Goal: Task Accomplishment & Management: Complete application form

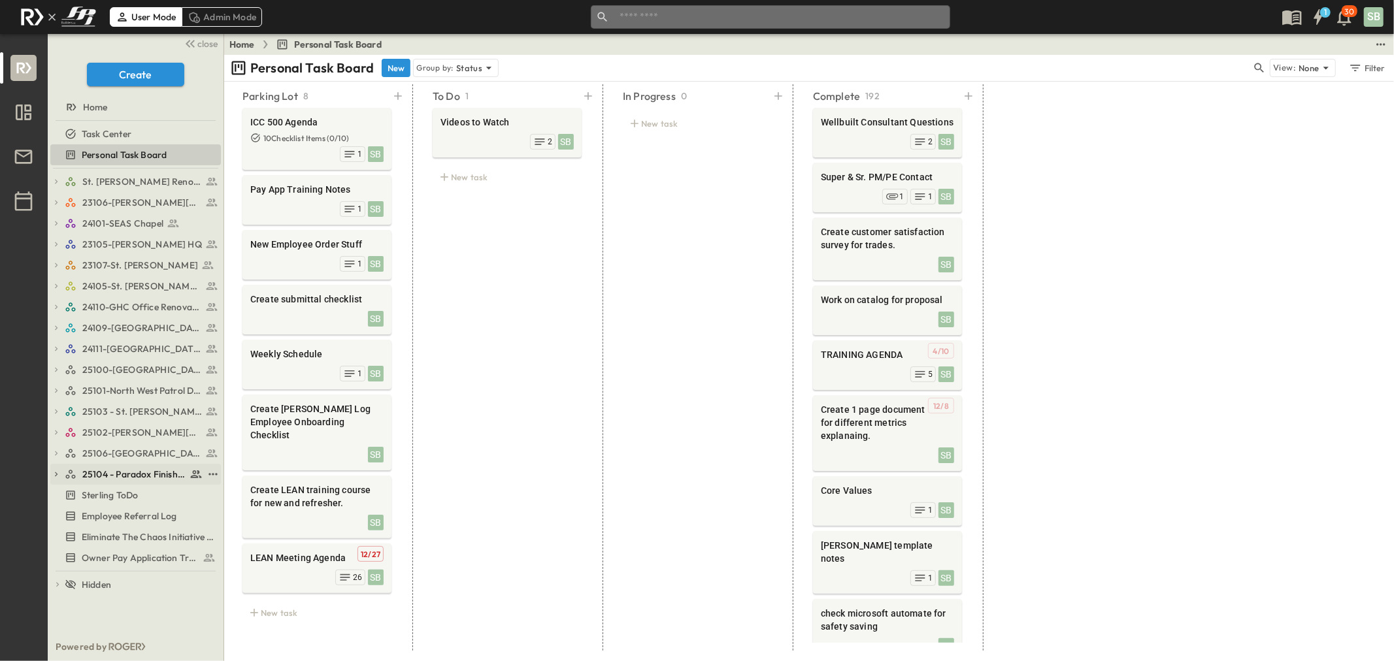
click at [137, 472] on span "25104 - Paradox Finishout" at bounding box center [134, 474] width 104 height 13
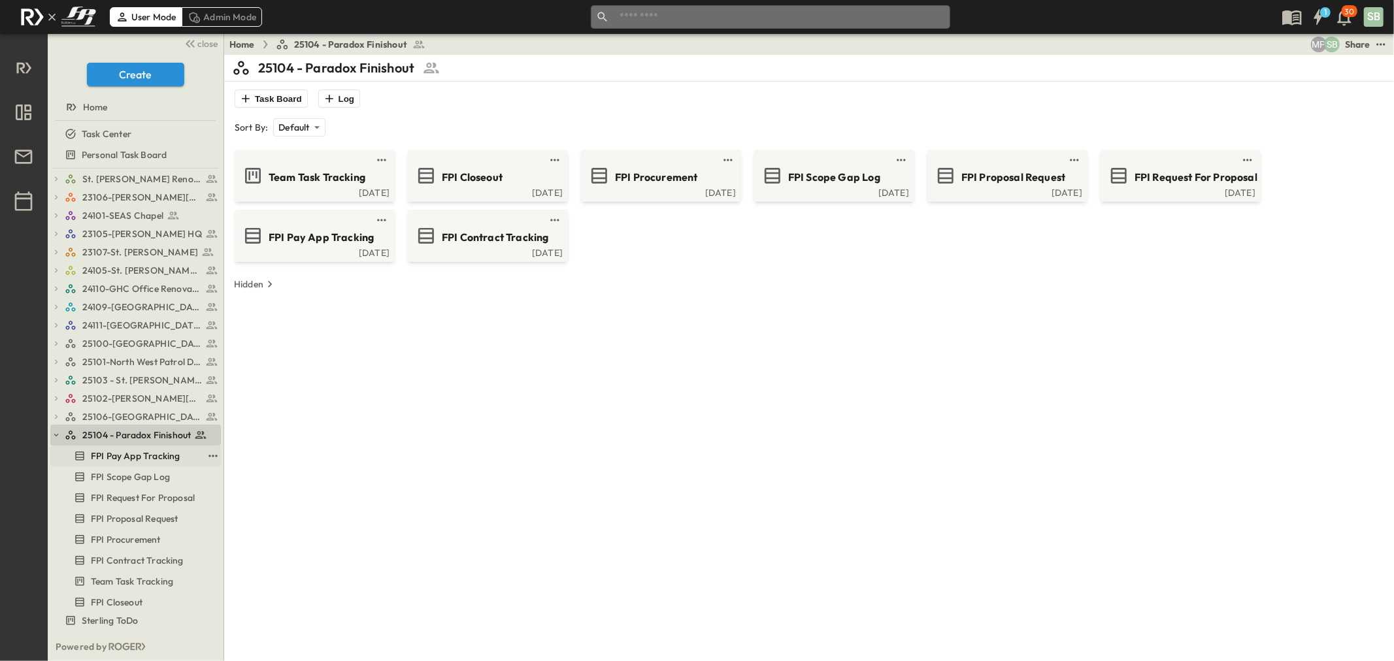
click at [139, 456] on span "FPI Pay App Tracking" at bounding box center [135, 456] width 89 height 13
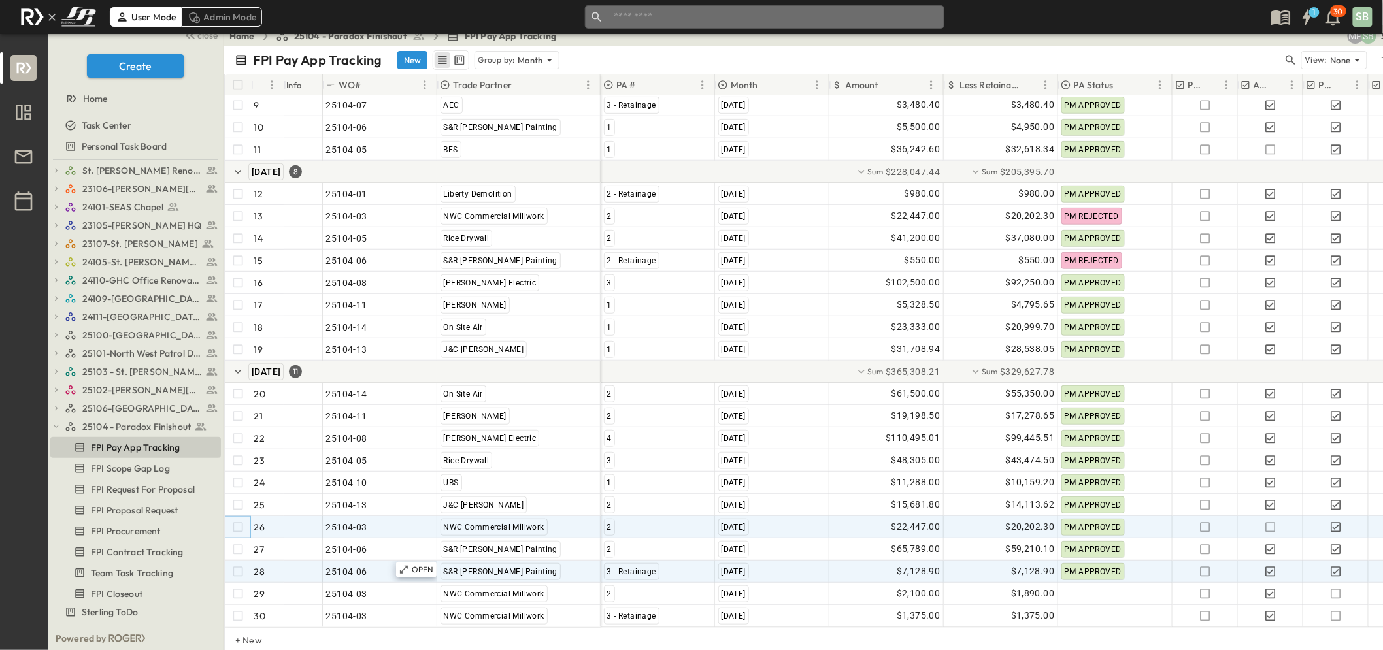
scroll to position [10, 0]
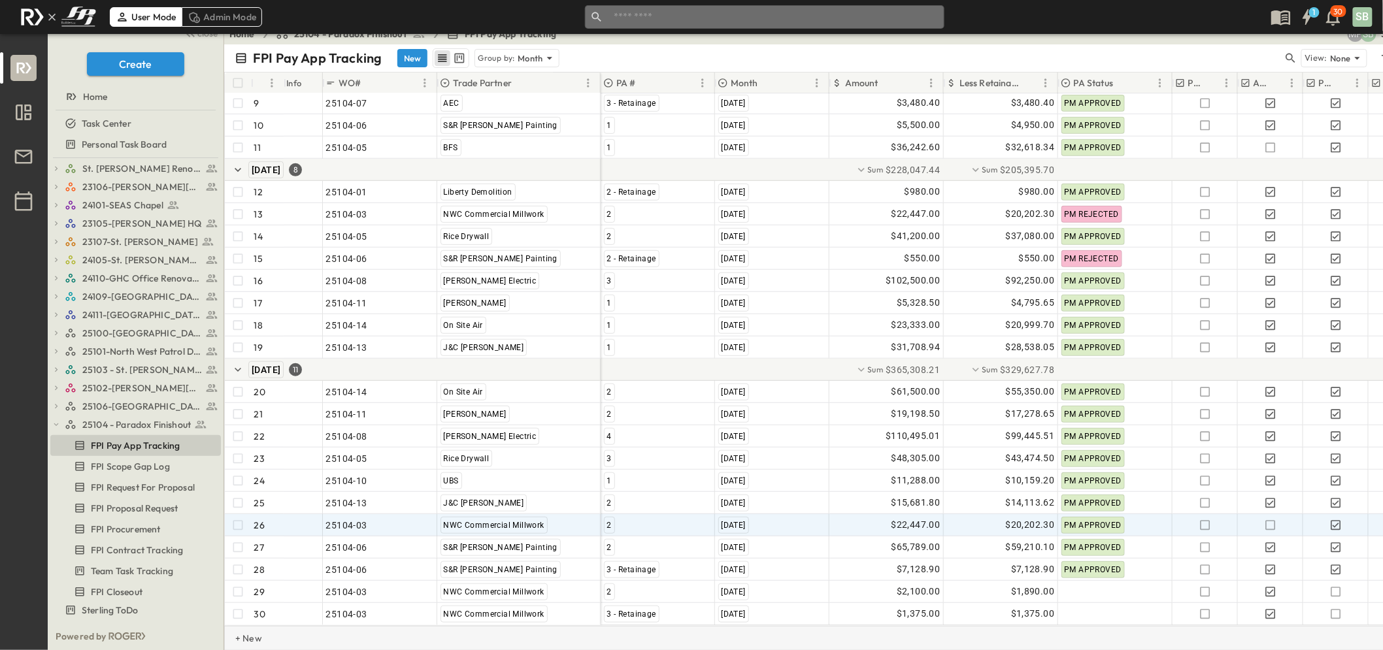
click at [243, 636] on p "+ New" at bounding box center [239, 638] width 8 height 13
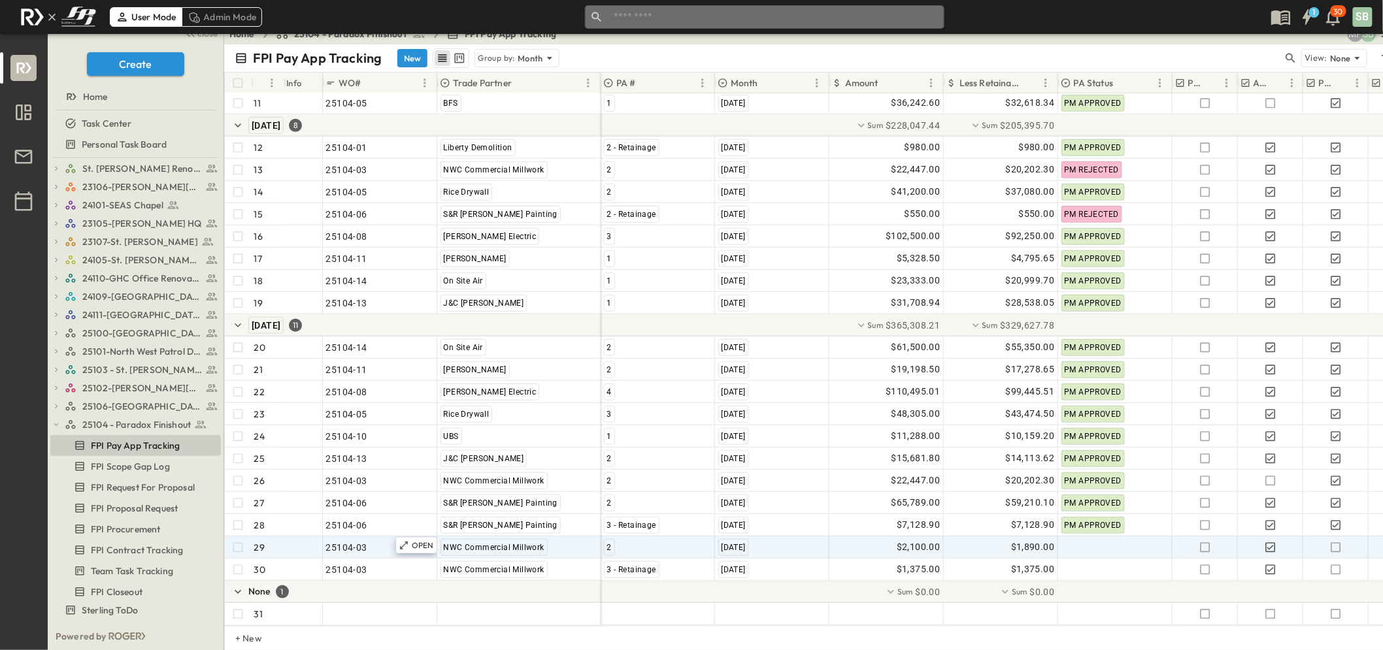
scroll to position [301, 0]
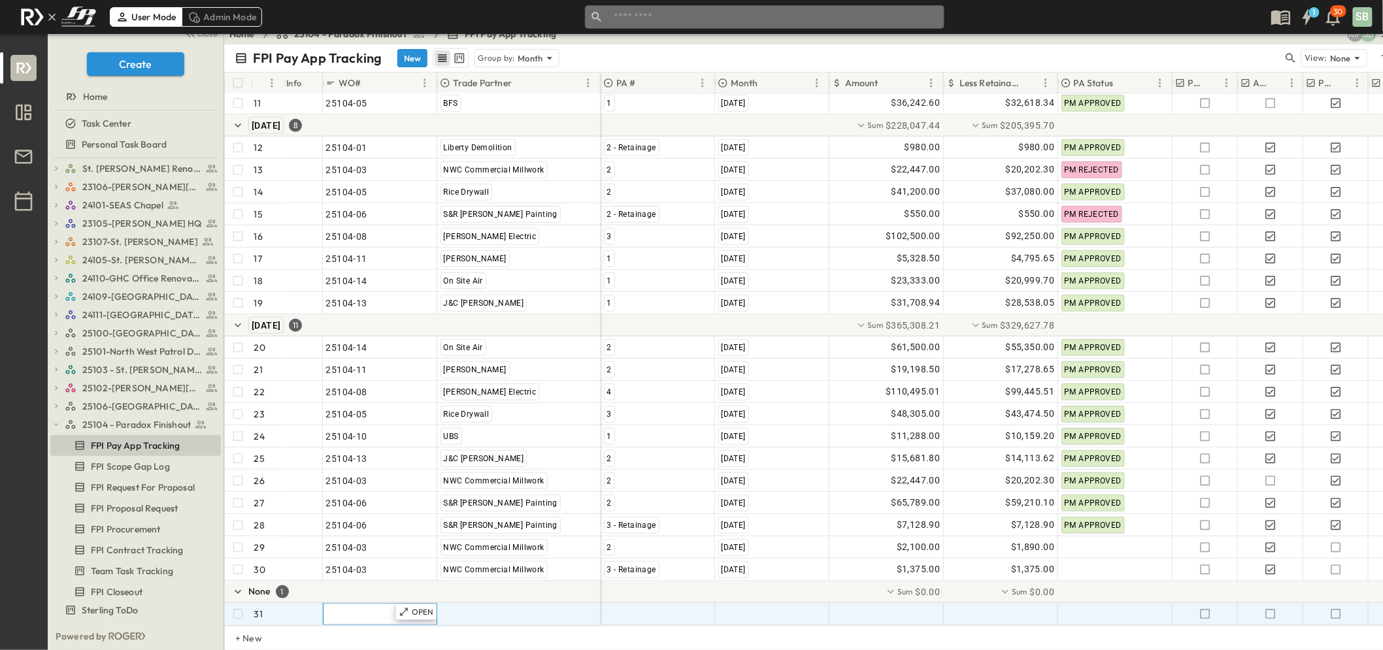
click at [353, 608] on span ""24101-01"" at bounding box center [349, 614] width 47 height 13
type input "********"
click at [480, 608] on span ""[PERSON_NAME] Excavating"" at bounding box center [504, 614] width 129 height 13
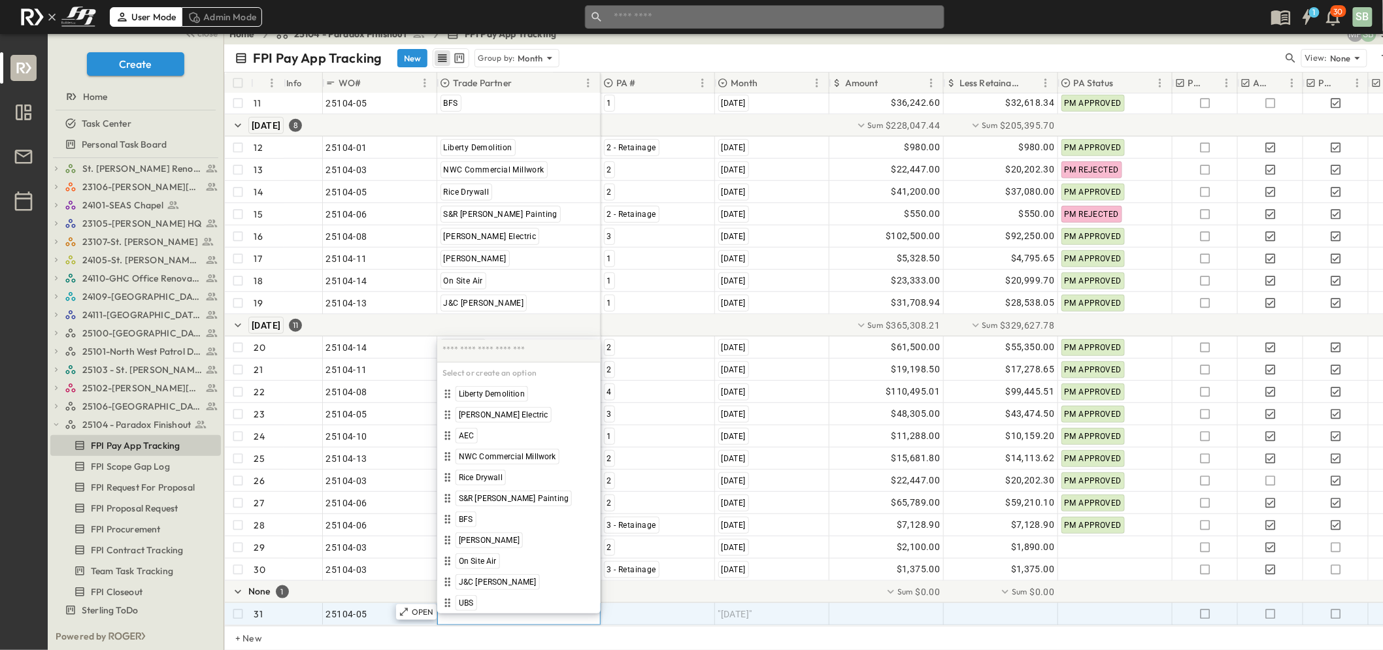
scroll to position [301, 0]
click at [469, 519] on span "BFS" at bounding box center [466, 519] width 14 height 10
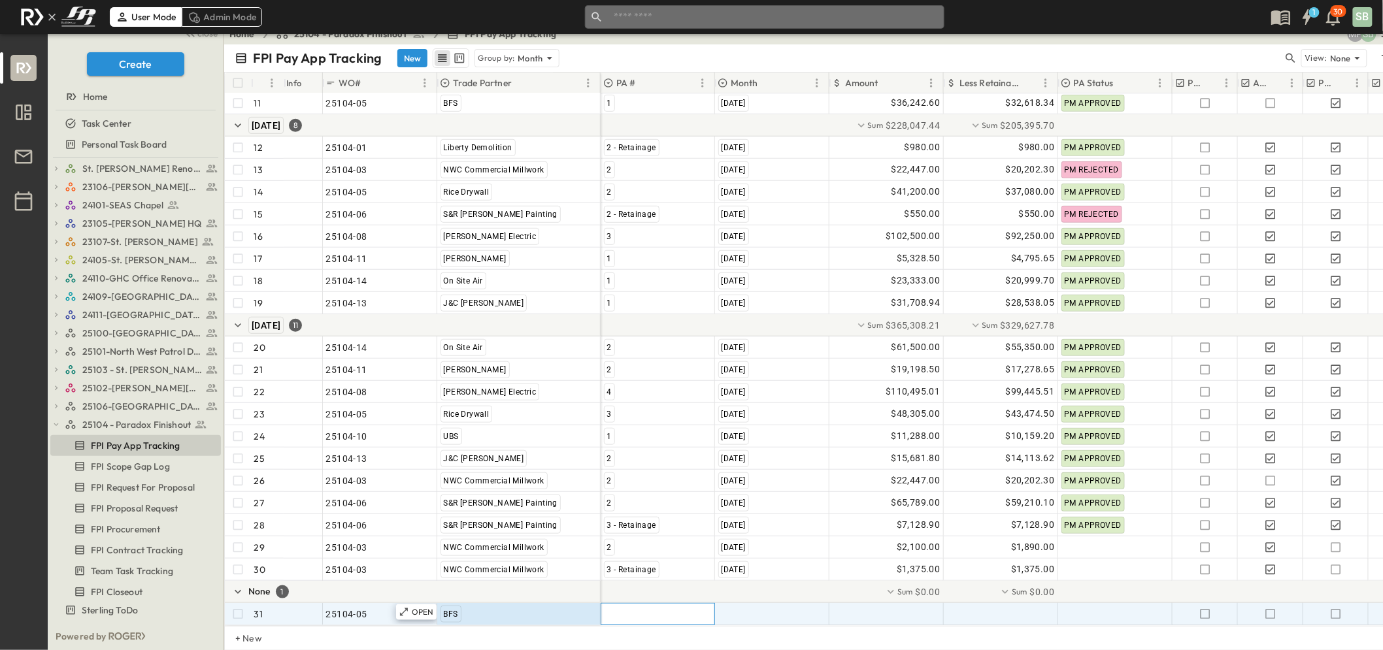
click at [645, 604] on div at bounding box center [657, 614] width 113 height 21
click at [624, 512] on div "2" at bounding box center [624, 520] width 11 height 16
click at [778, 604] on div ""[DATE]"" at bounding box center [771, 614] width 113 height 21
click at [763, 597] on div "[DATE]" at bounding box center [748, 603] width 30 height 16
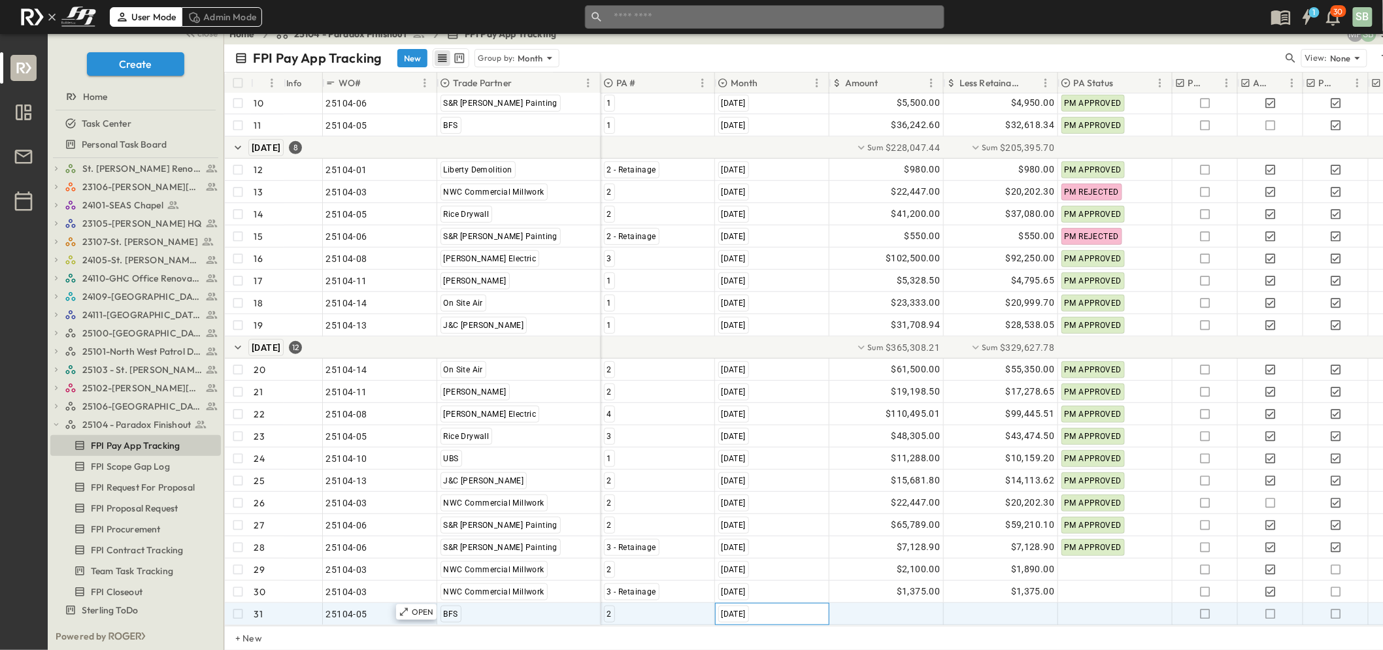
scroll to position [278, 0]
click at [902, 604] on div at bounding box center [886, 614] width 113 height 21
type input "*****"
click at [1015, 605] on div at bounding box center [1000, 614] width 113 height 21
click at [1015, 607] on input "text" at bounding box center [1003, 613] width 97 height 13
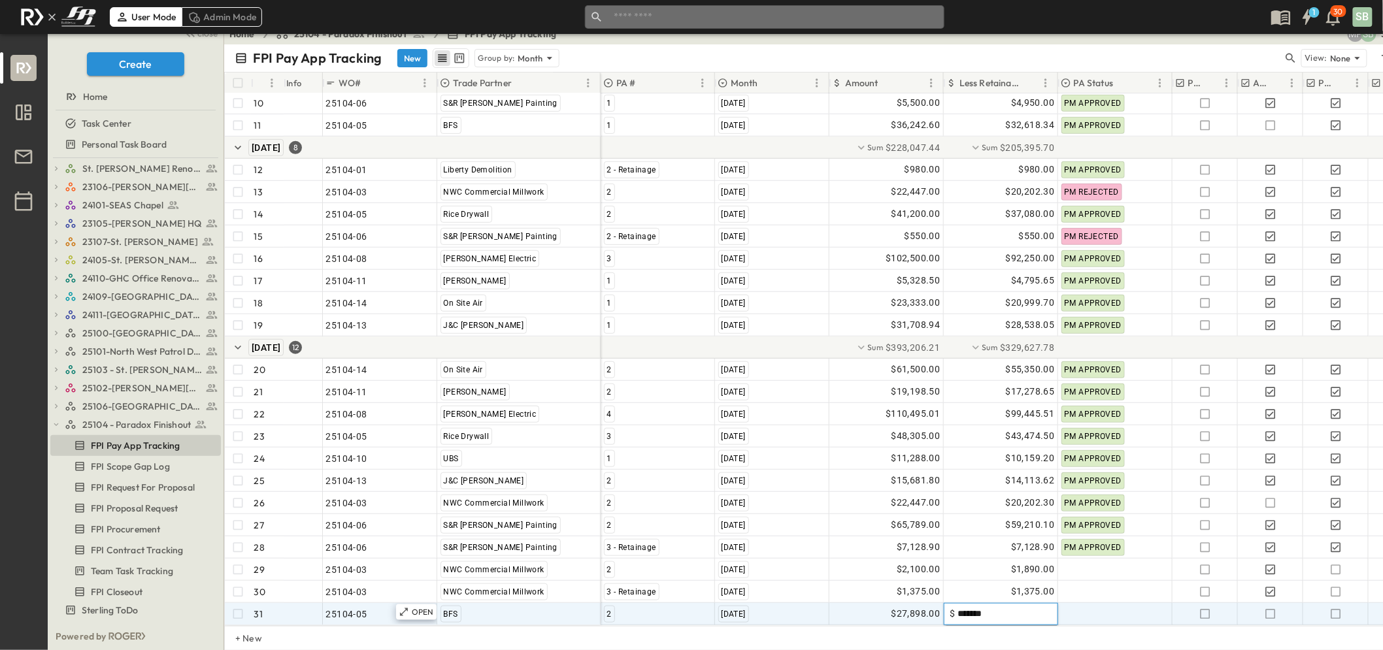
type input "********"
click at [1083, 610] on div at bounding box center [1115, 614] width 113 height 21
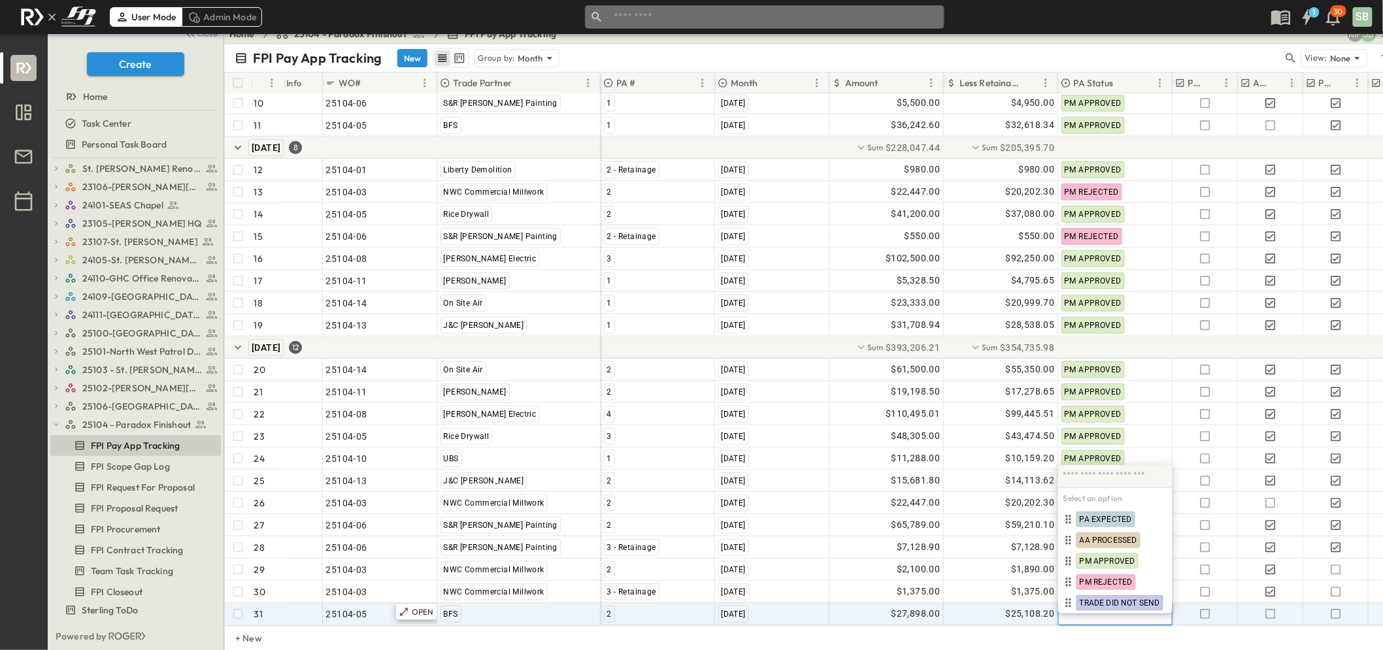
click at [1083, 608] on span "TRADE DID NOT SEND" at bounding box center [1119, 603] width 80 height 10
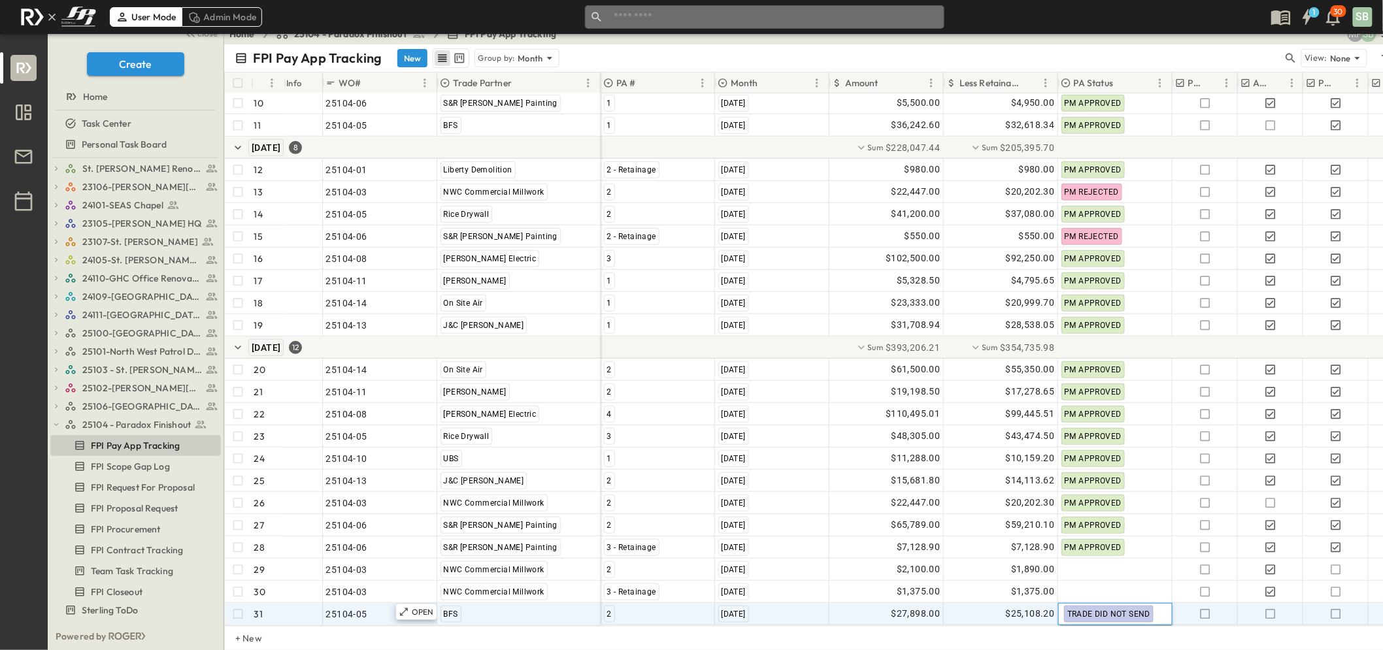
click at [1153, 604] on div "TRADE DID NOT SEND" at bounding box center [1115, 614] width 112 height 20
click at [1147, 610] on span "TRADE DID NOT SEND" at bounding box center [1108, 614] width 83 height 9
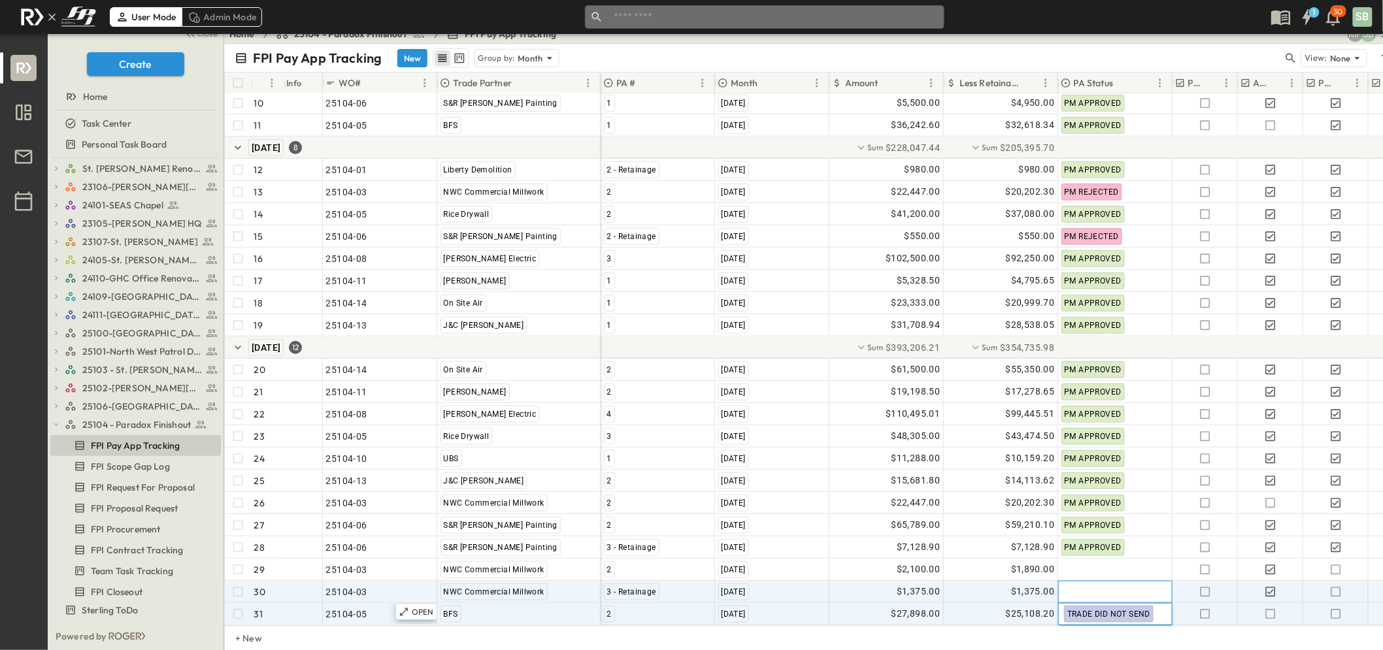
click at [1162, 587] on div at bounding box center [1115, 592] width 113 height 21
click at [1158, 604] on div "TRADE DID NOT SEND" at bounding box center [1115, 614] width 113 height 21
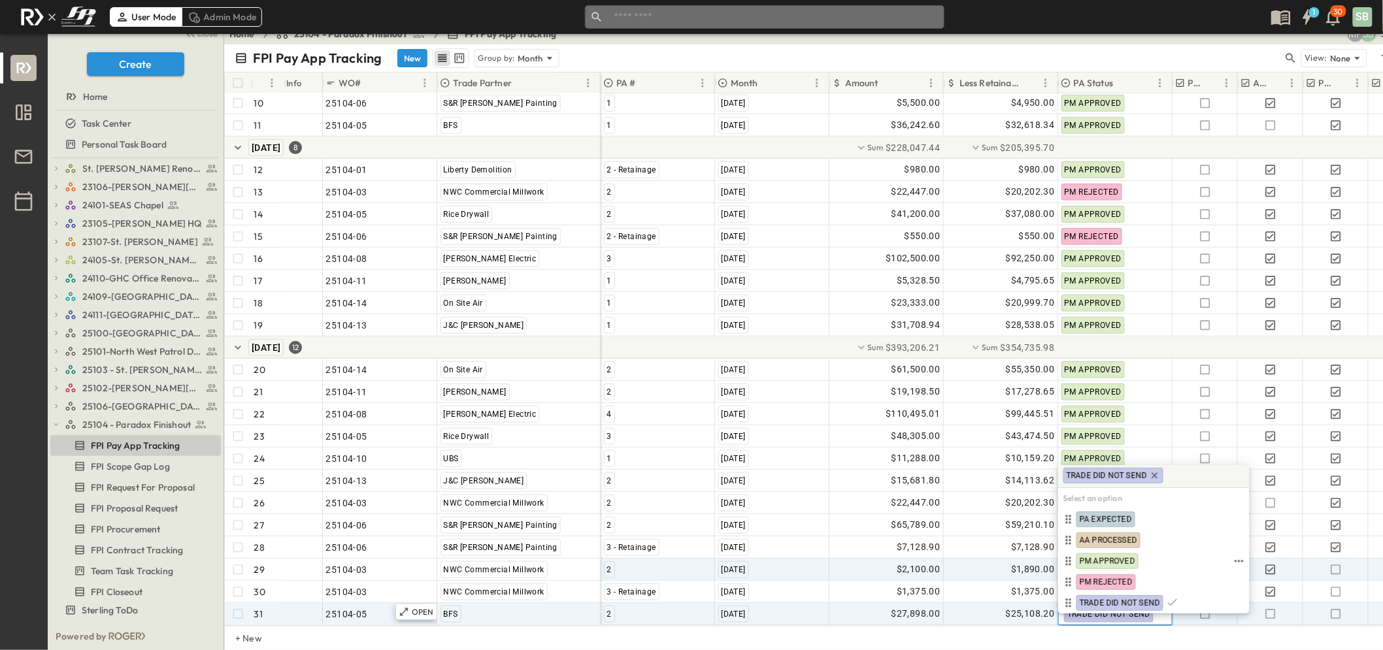
click at [1129, 559] on span "PM APPROVED" at bounding box center [1107, 561] width 56 height 10
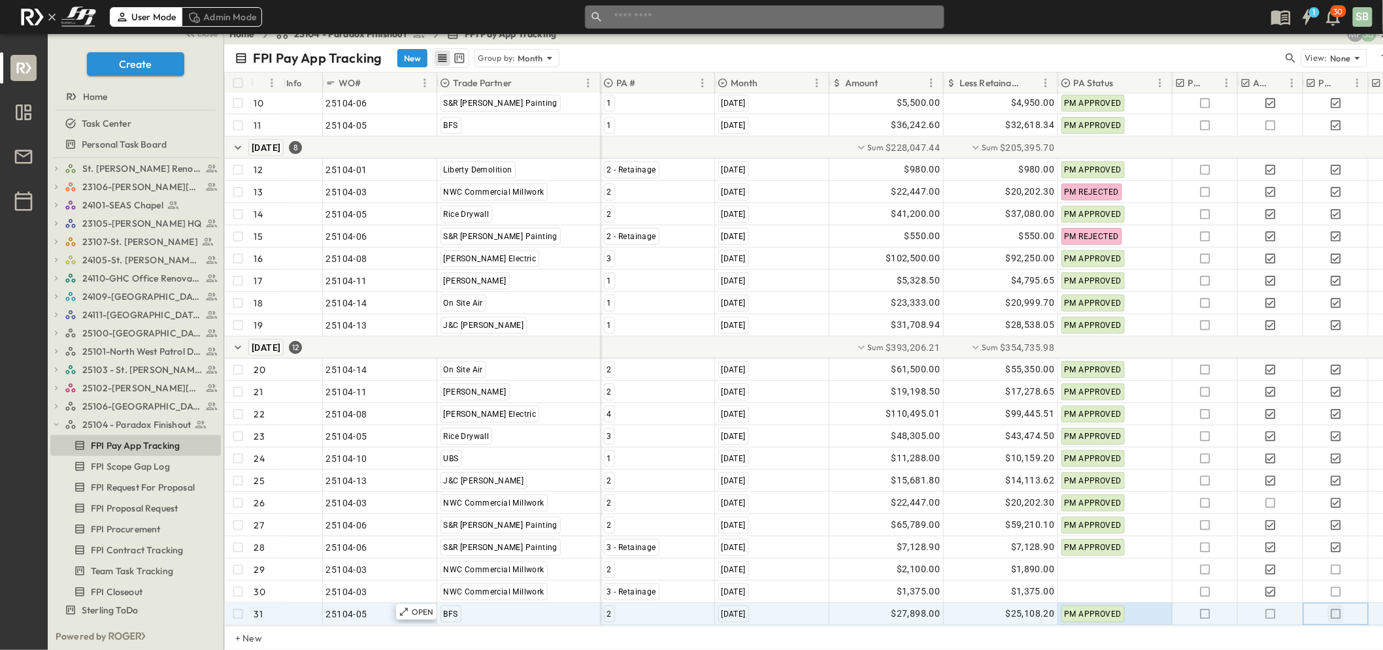
click at [1338, 608] on icon "button" at bounding box center [1335, 614] width 13 height 13
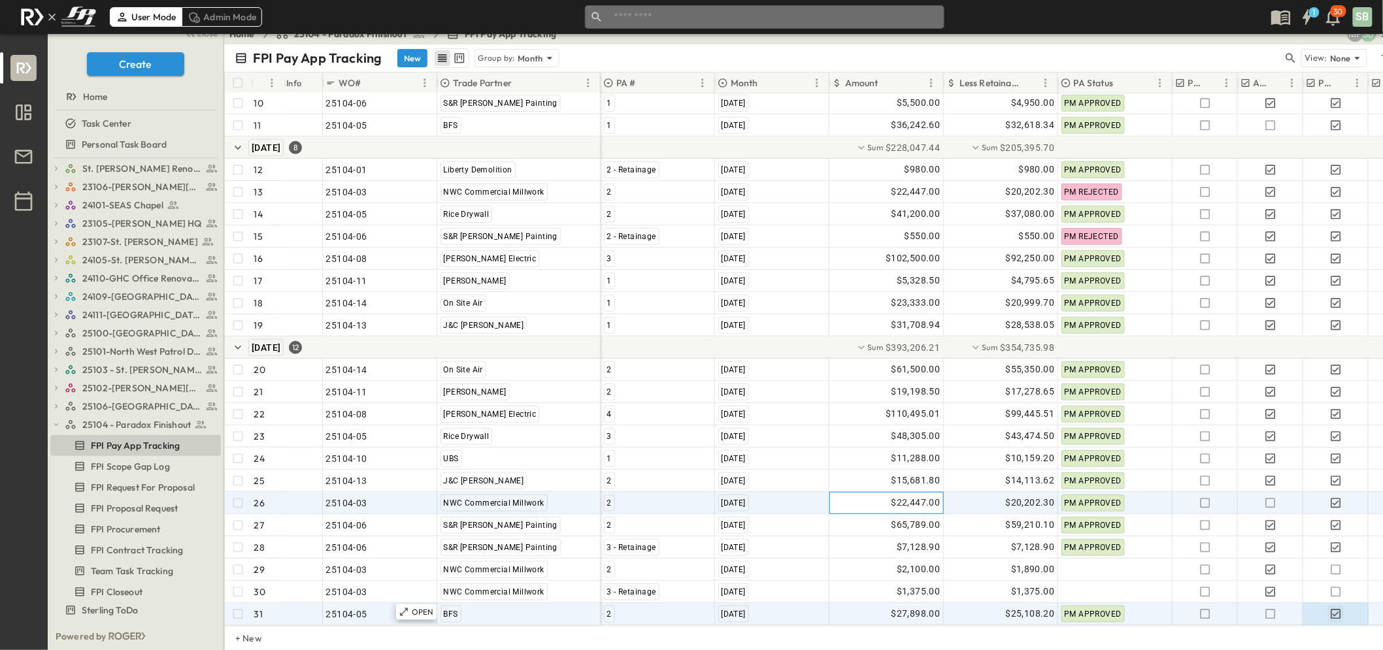
click at [877, 493] on div "$22,447.00" at bounding box center [886, 503] width 113 height 21
type input "*****"
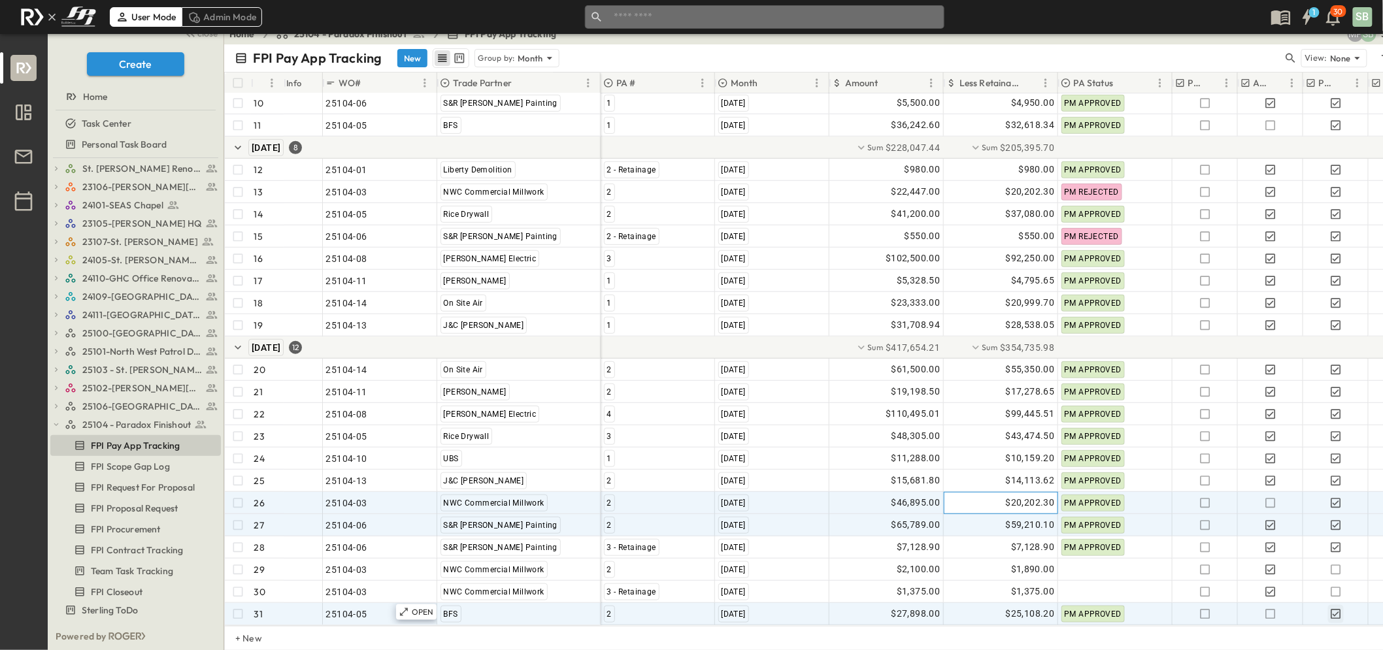
click at [988, 497] on div "$20,202.30" at bounding box center [1000, 503] width 113 height 21
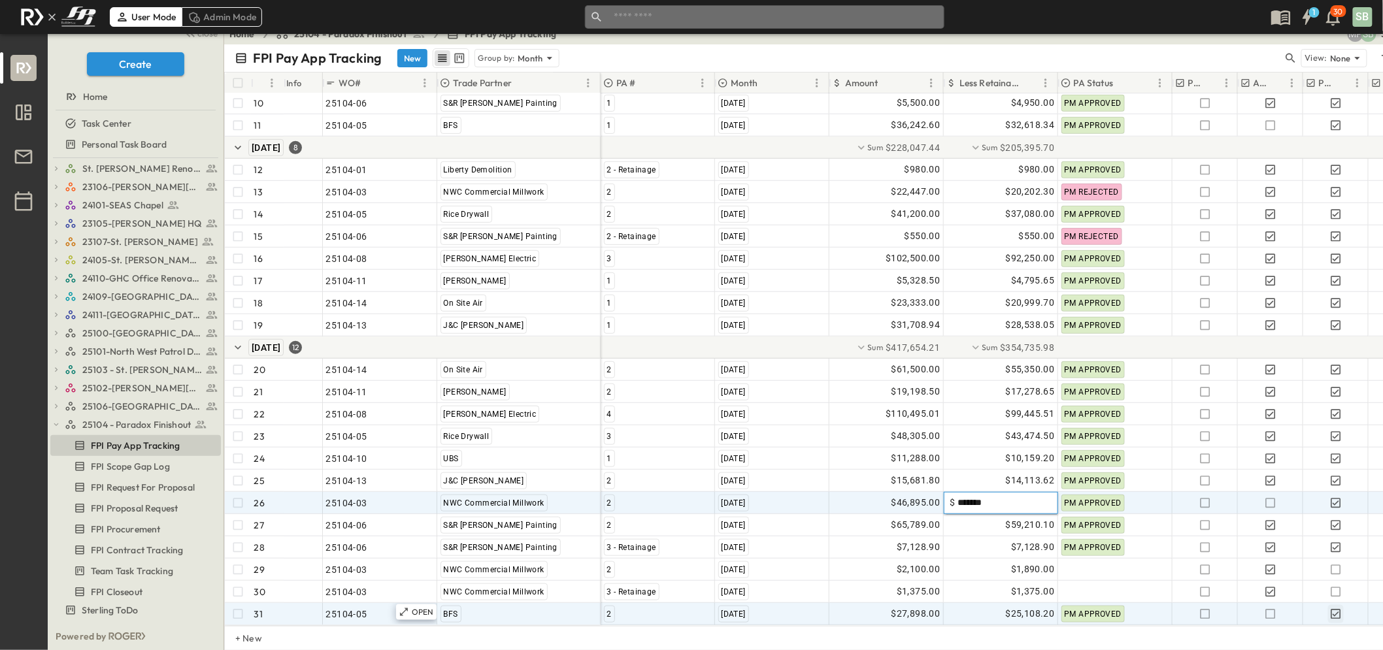
type input "********"
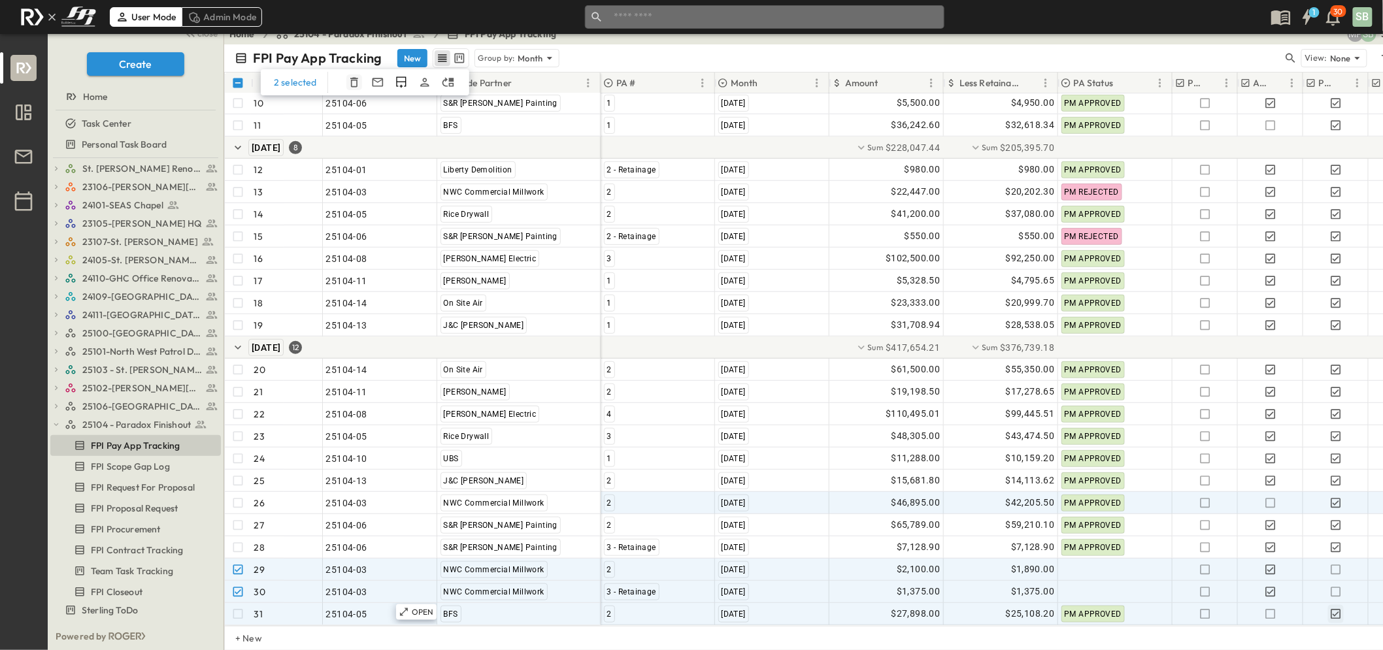
click at [351, 80] on icon "button" at bounding box center [354, 82] width 13 height 13
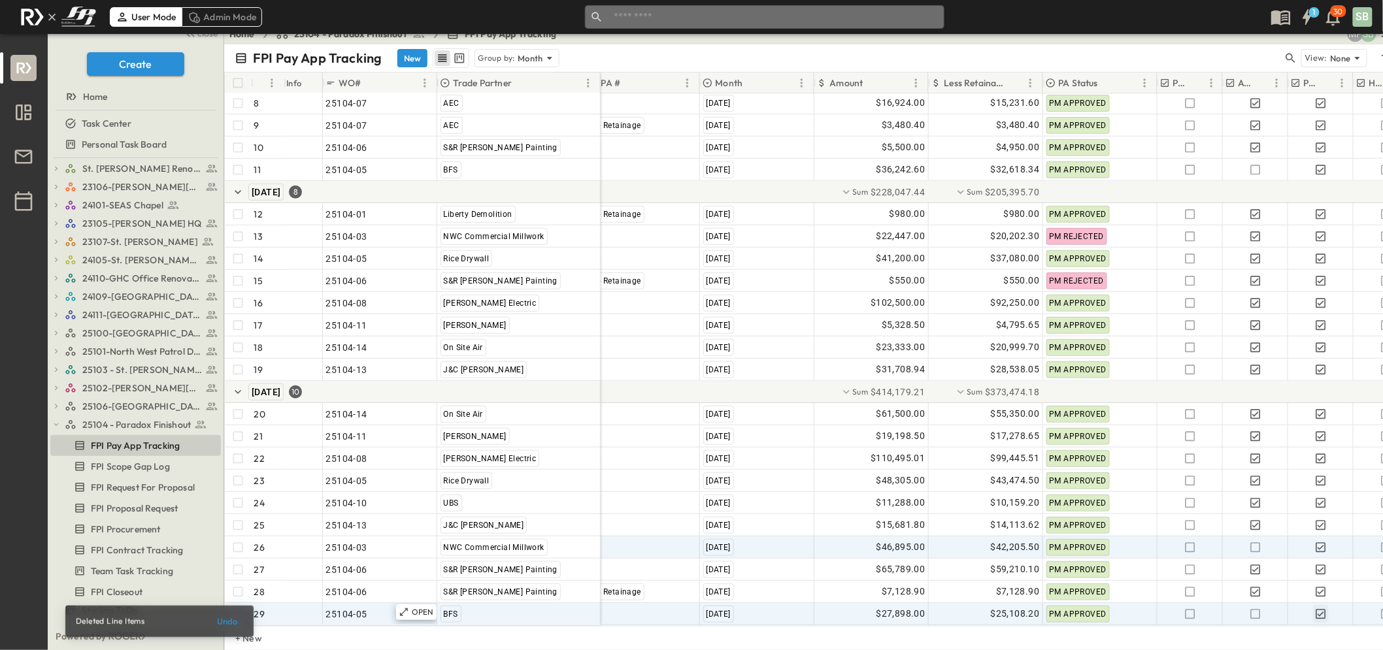
scroll to position [234, 0]
